Goal: Information Seeking & Learning: Learn about a topic

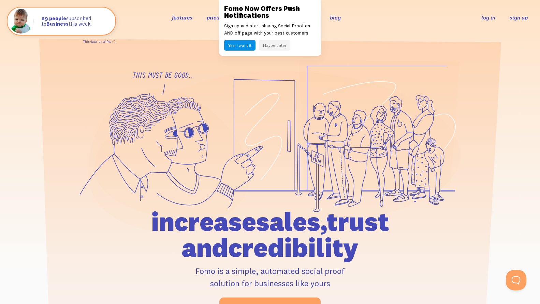
scroll to position [8, 0]
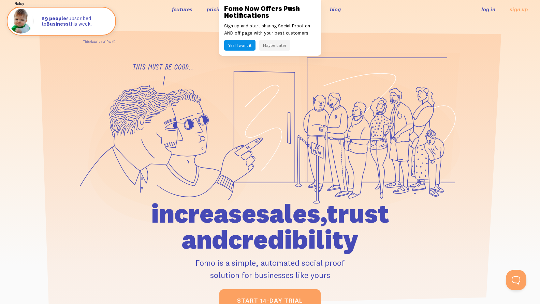
click at [17, 3] on icon at bounding box center [16, 3] width 2 height 3
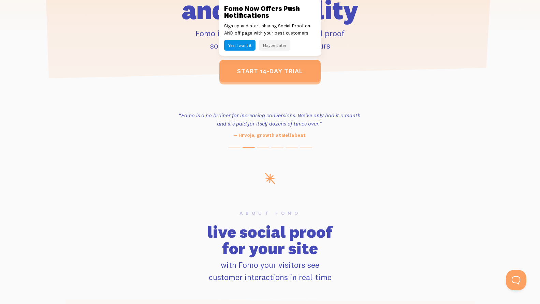
scroll to position [297, 0]
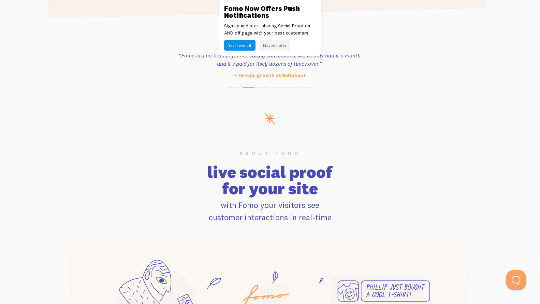
click at [244, 2] on div "Fomo Now Offers Push Notifications Sign up and start sharing Social Proof on AN…" at bounding box center [270, 28] width 102 height 56
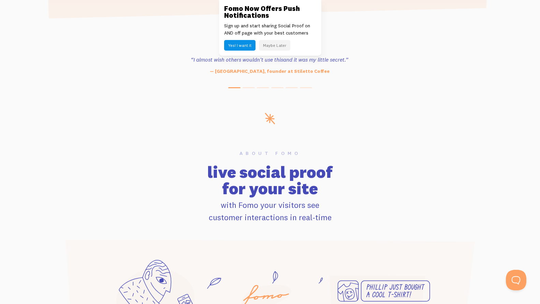
click at [113, 112] on link at bounding box center [270, 152] width 540 height 304
